Goal: Task Accomplishment & Management: Complete application form

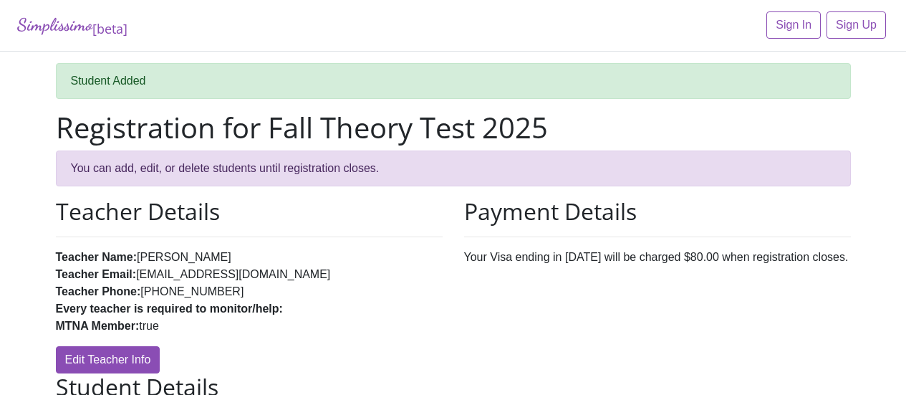
scroll to position [403, 0]
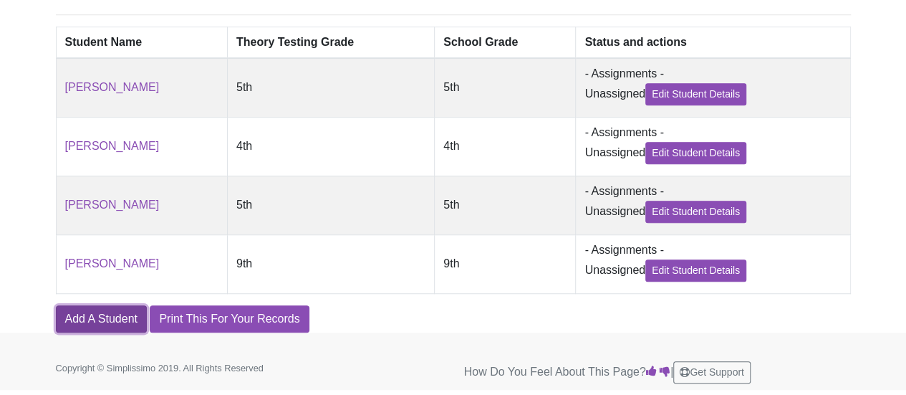
click at [95, 312] on link "Add A Student" at bounding box center [101, 318] width 91 height 27
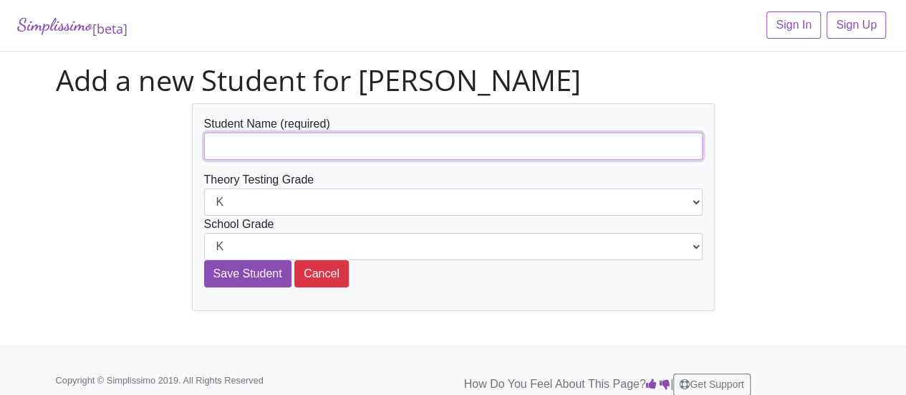
click at [311, 145] on input "text" at bounding box center [453, 146] width 499 height 27
type input "[PERSON_NAME]"
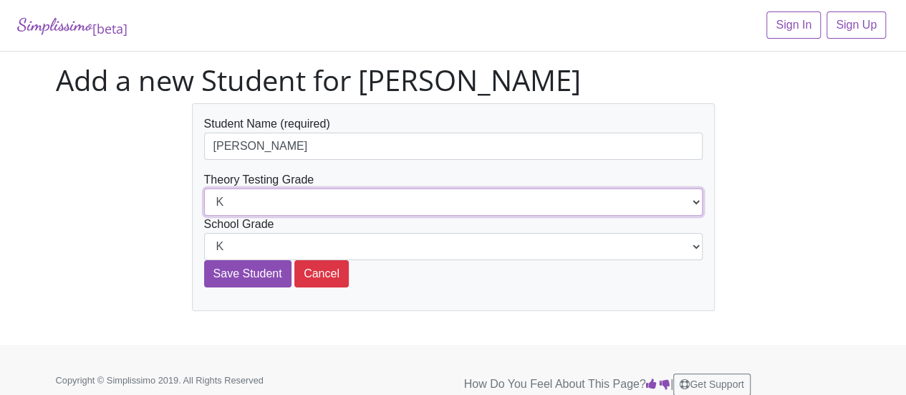
click at [304, 197] on select "K 1st 2nd 3rd 4th 5th 6th 7th 8th 9th 10th 11th 12th" at bounding box center [453, 201] width 499 height 27
select select "8th"
click at [204, 188] on select "K 1st 2nd 3rd 4th 5th 6th 7th 8th 9th 10th 11th 12th" at bounding box center [453, 201] width 499 height 27
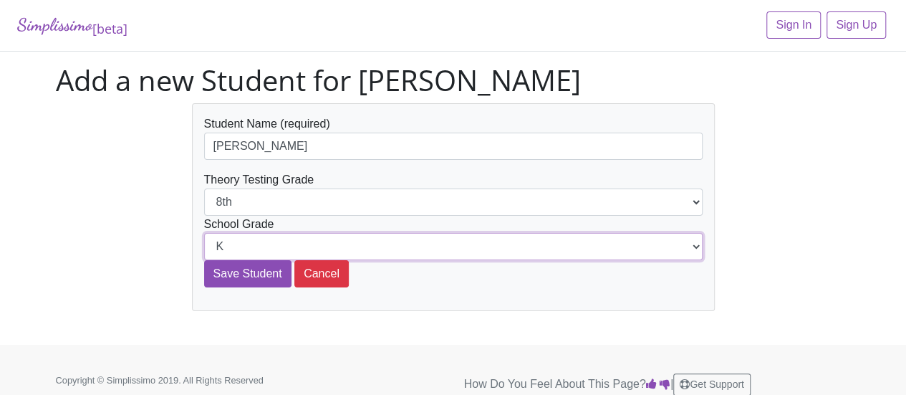
click at [370, 241] on select "K 1st 2nd 3rd 4th 5th 6th 7th 8th 9th 10th 11th 12th" at bounding box center [453, 246] width 499 height 27
select select "8th"
click at [204, 233] on select "K 1st 2nd 3rd 4th 5th 6th 7th 8th 9th 10th 11th 12th" at bounding box center [453, 246] width 499 height 27
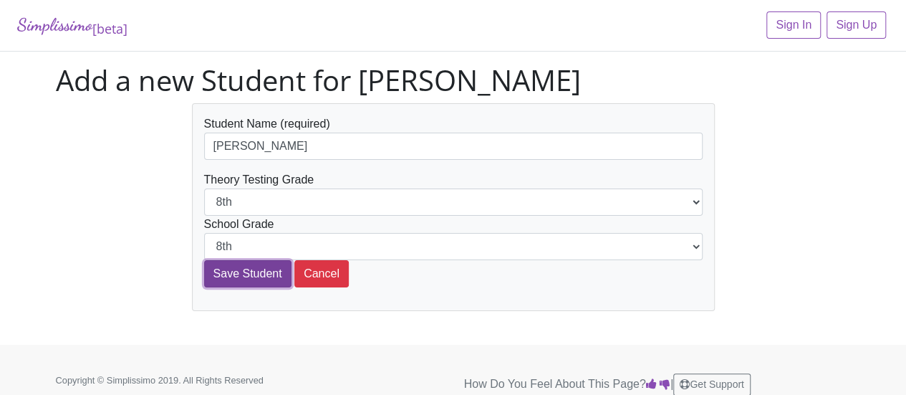
click at [261, 272] on input "Save Student" at bounding box center [247, 273] width 87 height 27
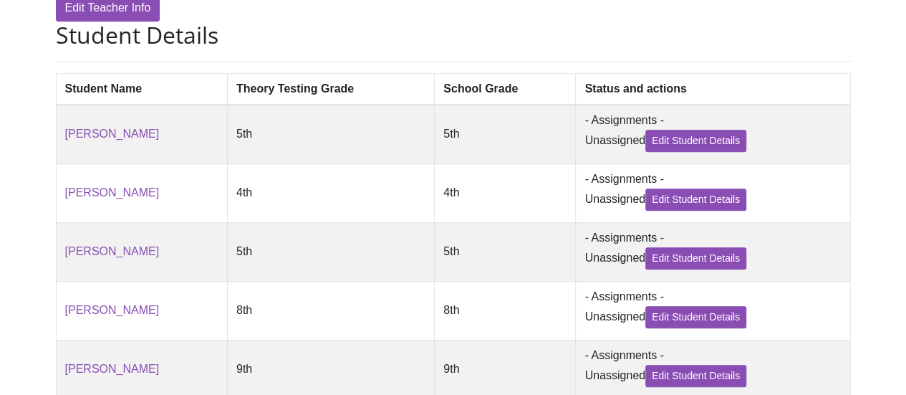
scroll to position [464, 0]
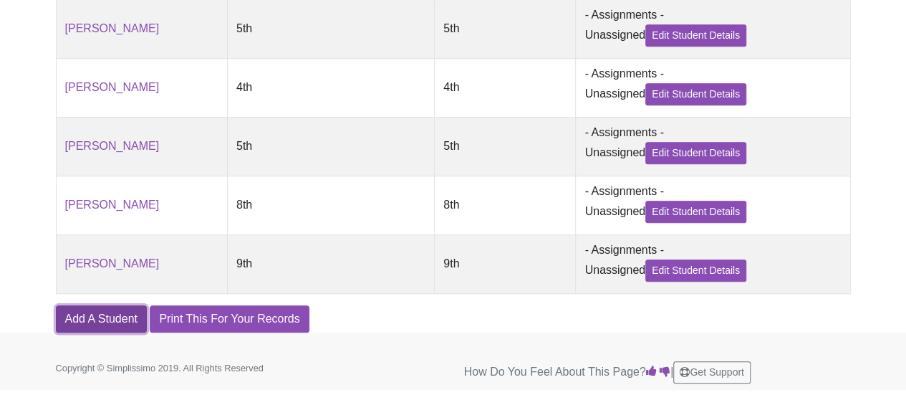
click at [110, 319] on link "Add A Student" at bounding box center [101, 318] width 91 height 27
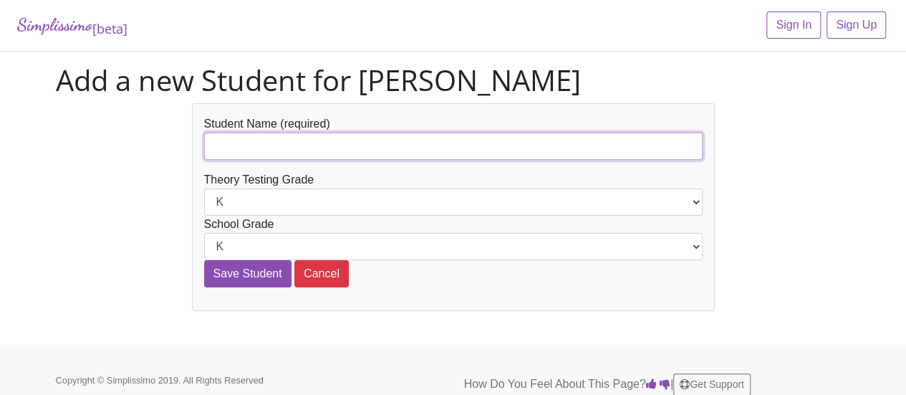
click at [261, 148] on input "text" at bounding box center [453, 146] width 499 height 27
type input "[PERSON_NAME] Head"
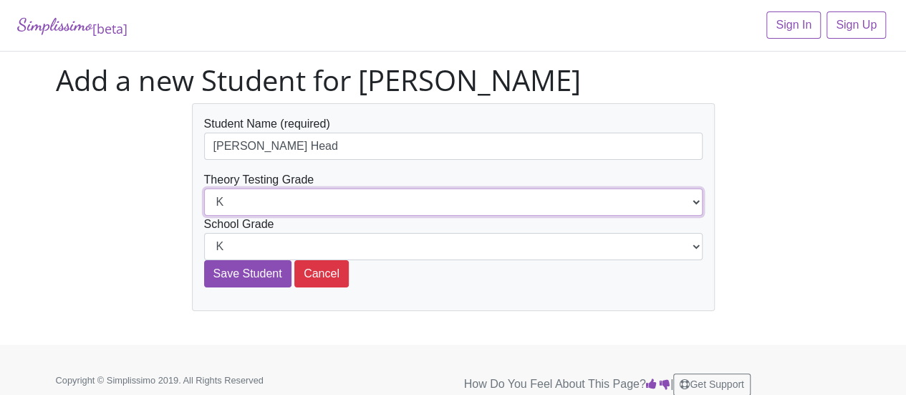
click at [241, 197] on select "K 1st 2nd 3rd 4th 5th 6th 7th 8th 9th 10th 11th 12th" at bounding box center [453, 201] width 499 height 27
select select "8th"
click at [204, 188] on select "K 1st 2nd 3rd 4th 5th 6th 7th 8th 9th 10th 11th 12th" at bounding box center [453, 201] width 499 height 27
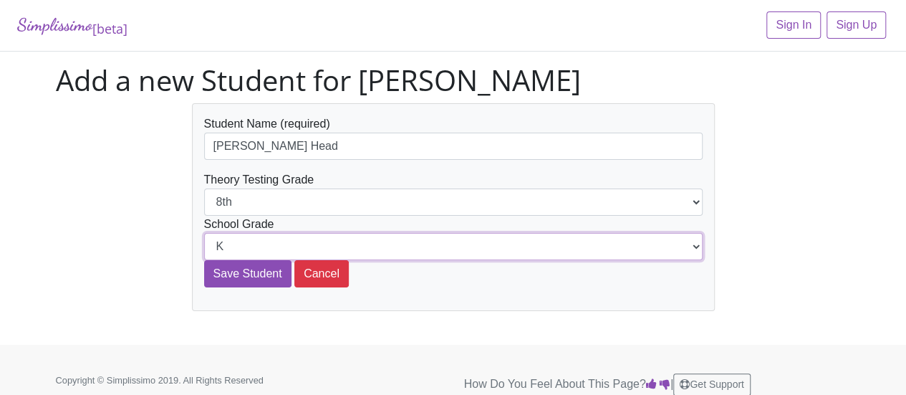
click at [242, 244] on select "K 1st 2nd 3rd 4th 5th 6th 7th 8th 9th 10th 11th 12th" at bounding box center [453, 246] width 499 height 27
select select "8th"
click at [204, 233] on select "K 1st 2nd 3rd 4th 5th 6th 7th 8th 9th 10th 11th 12th" at bounding box center [453, 246] width 499 height 27
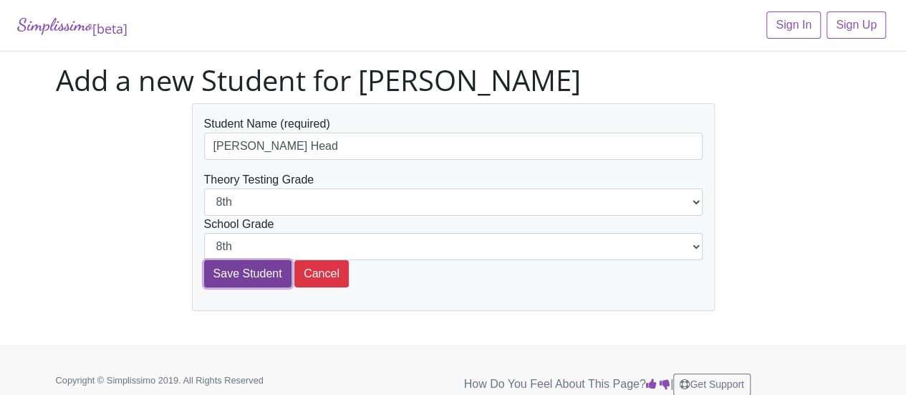
click at [253, 271] on input "Save Student" at bounding box center [247, 273] width 87 height 27
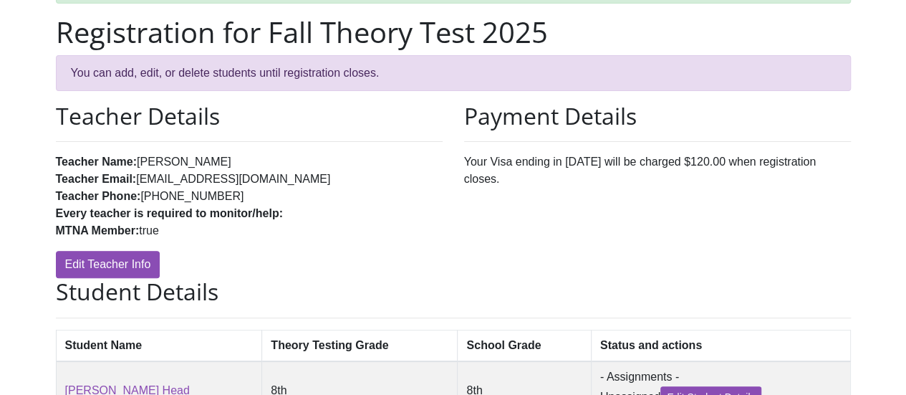
scroll to position [95, 0]
